Goal: Task Accomplishment & Management: Complete application form

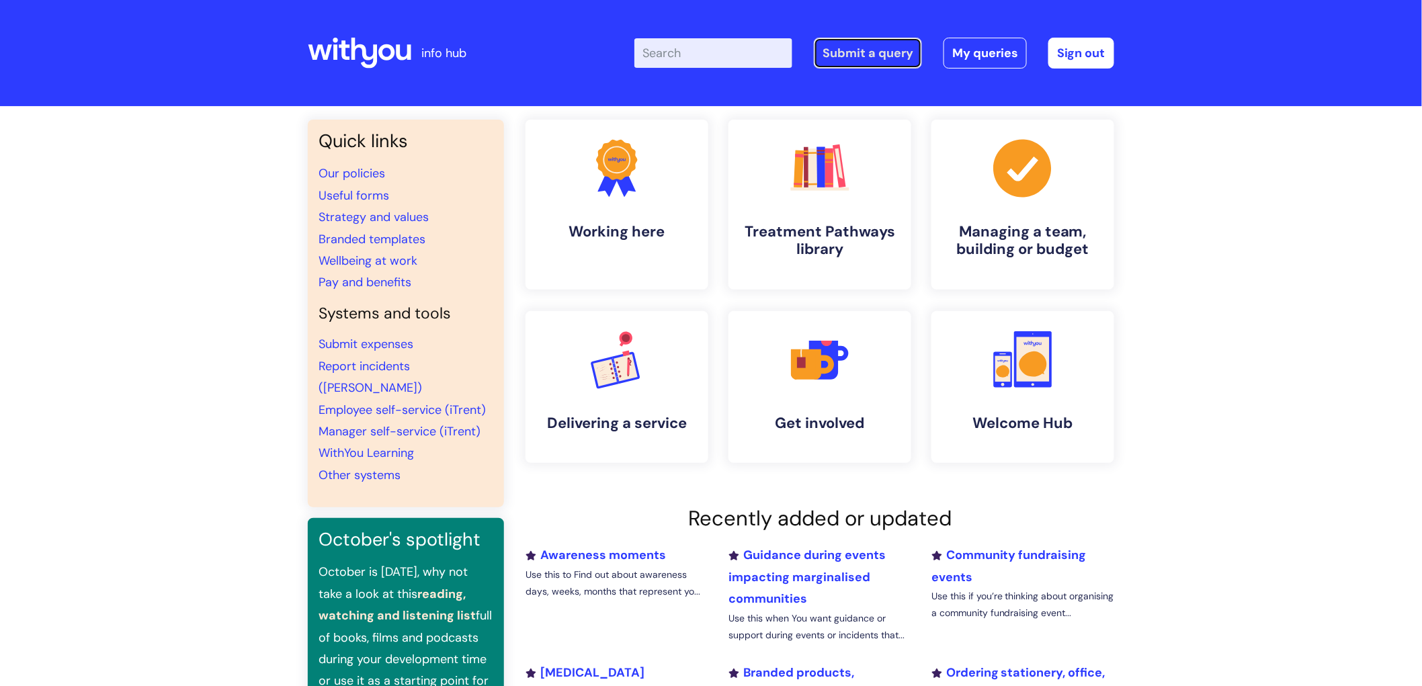
click at [888, 48] on link "Submit a query" at bounding box center [868, 53] width 108 height 31
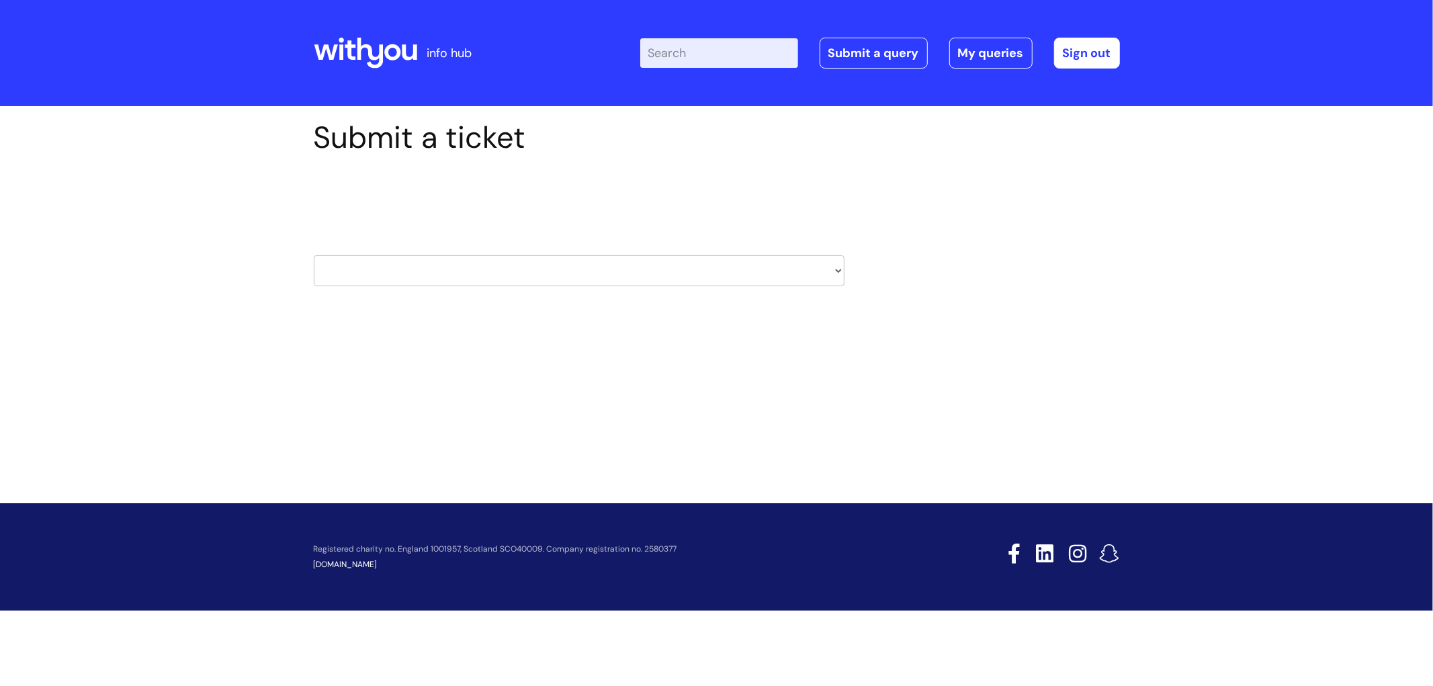
click at [514, 253] on div "HR / People IT and Support Clinical Drug Alerts Finance Accounts Data Support T…" at bounding box center [579, 253] width 531 height 63
click at [533, 279] on select "HR / People IT and Support Clinical Drug Alerts Finance Accounts Data Support T…" at bounding box center [579, 270] width 531 height 31
click at [612, 279] on select "HR / People IT and Support Clinical Drug Alerts Finance Accounts Data Support T…" at bounding box center [579, 270] width 531 height 31
select select "hr_/_people"
click at [314, 255] on select "HR / People IT and Support Clinical Drug Alerts Finance Accounts Data Support T…" at bounding box center [579, 270] width 531 height 31
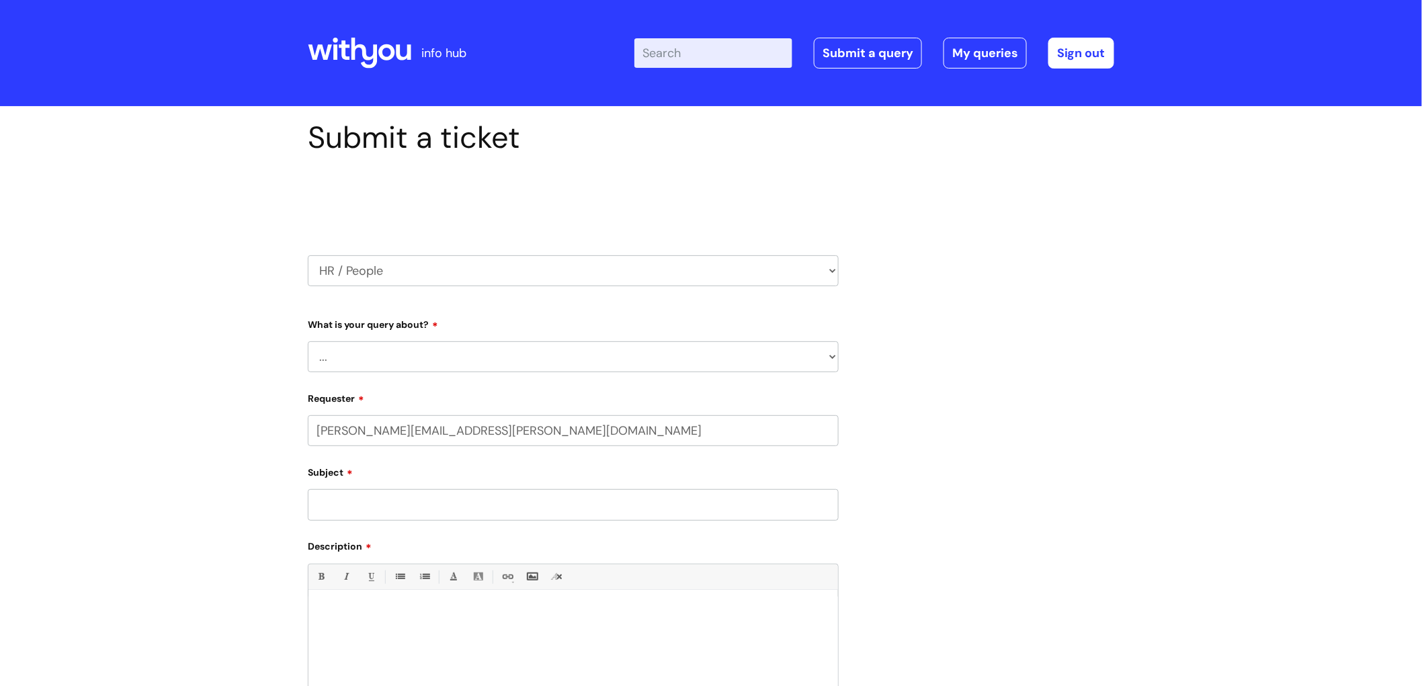
click at [493, 363] on select "... Absence Query Holiday Query Employee change request General HR Query iTrent…" at bounding box center [573, 356] width 531 height 31
click at [408, 271] on select "HR / People IT and Support Clinical Drug Alerts Finance Accounts Data Support T…" at bounding box center [573, 270] width 531 height 31
click at [308, 255] on select "HR / People IT and Support Clinical Drug Alerts Finance Accounts Data Support T…" at bounding box center [573, 270] width 531 height 31
click at [234, 266] on div "Submit a ticket Select issue type HR / People IT and Support Clinical Drug Aler…" at bounding box center [711, 490] width 1422 height 768
drag, startPoint x: 371, startPoint y: 271, endPoint x: 371, endPoint y: 284, distance: 12.1
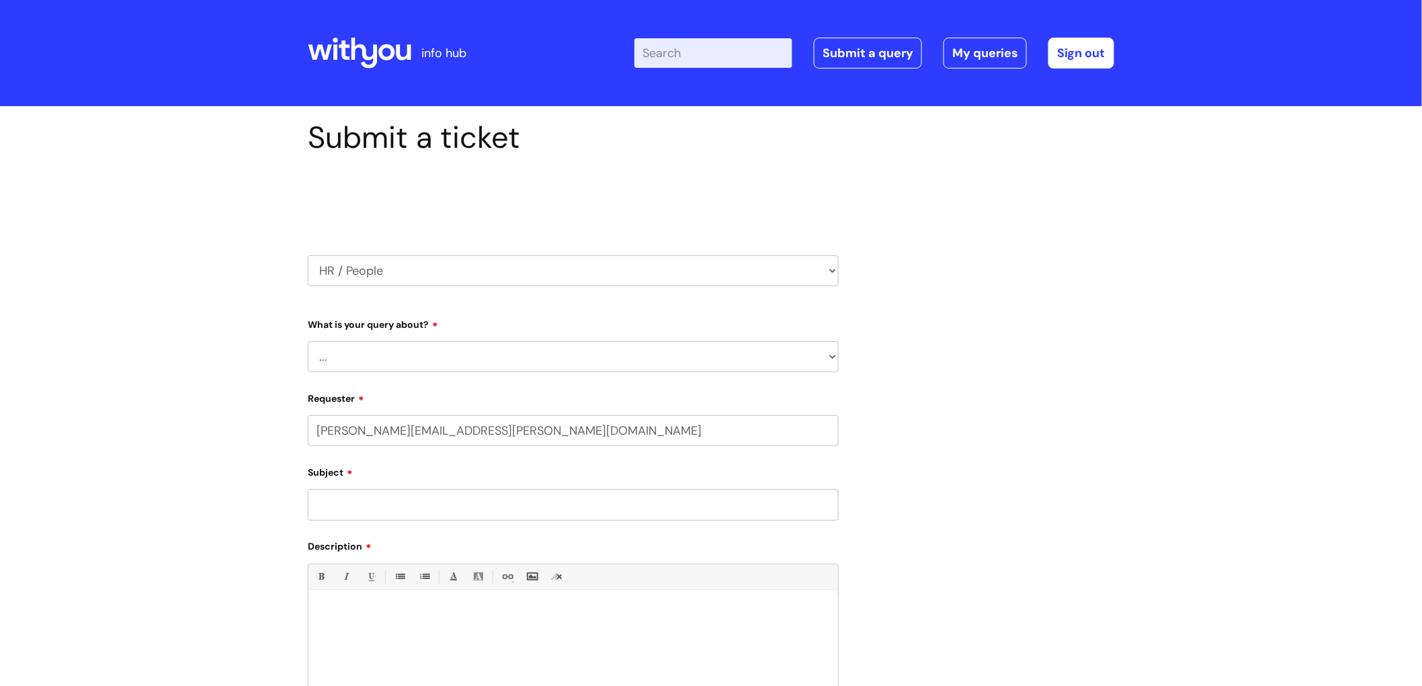
click at [371, 271] on select "HR / People IT and Support Clinical Drug Alerts Finance Accounts Data Support T…" at bounding box center [573, 270] width 531 height 31
click at [190, 441] on div "Submit a ticket Select issue type HR / People IT and Support Clinical Drug Aler…" at bounding box center [711, 490] width 1422 height 768
